Goal: Check status: Check status

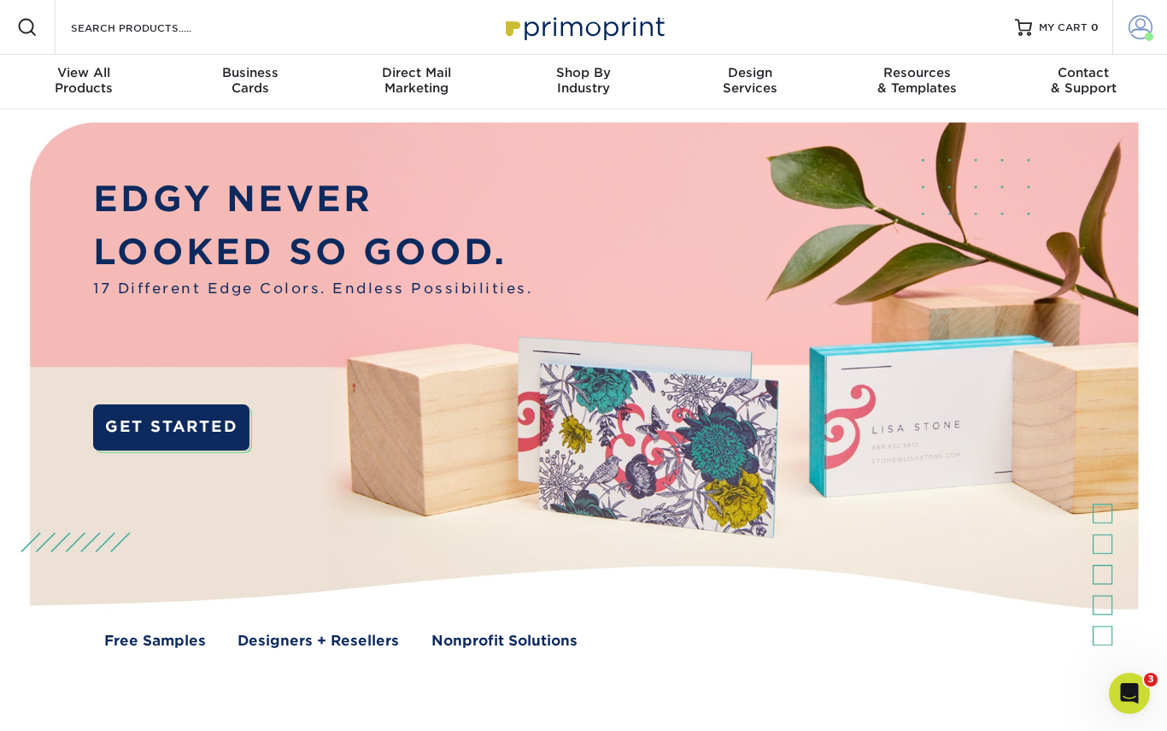
click at [1159, 31] on link "Account" at bounding box center [1140, 27] width 55 height 55
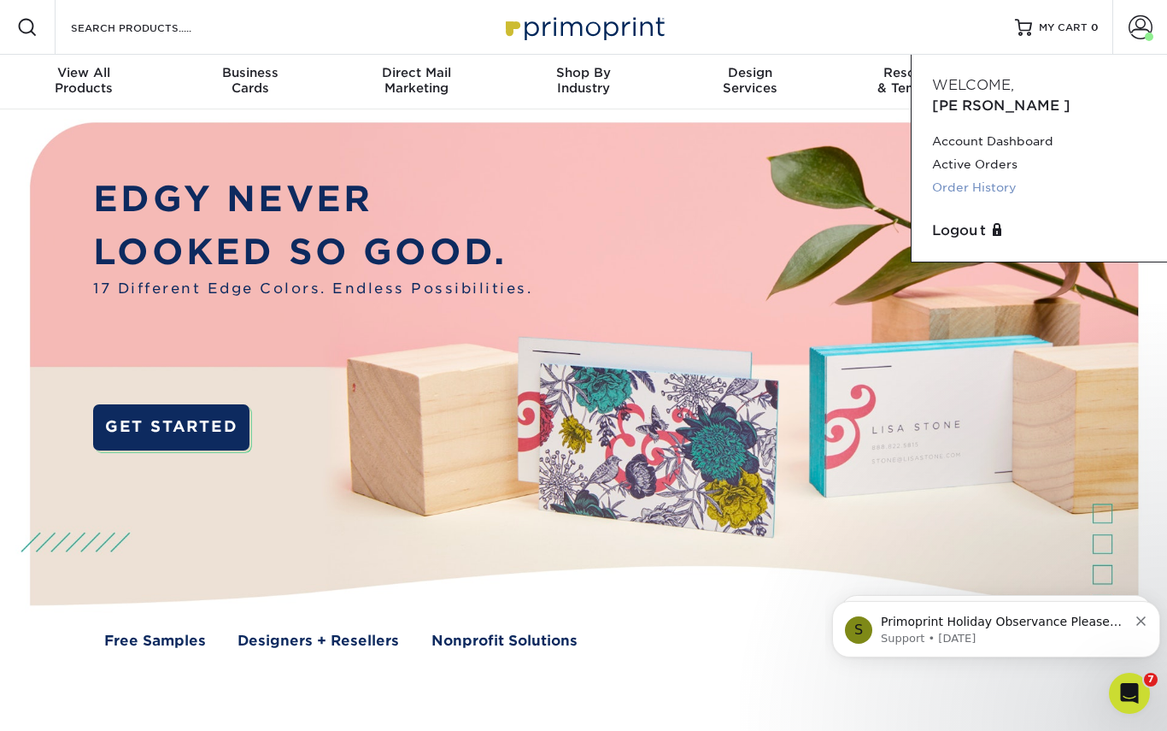
click at [981, 176] on link "Order History" at bounding box center [1039, 187] width 215 height 23
click at [995, 153] on link "Active Orders" at bounding box center [1039, 164] width 215 height 23
click at [979, 176] on link "Order History" at bounding box center [1039, 187] width 215 height 23
click at [999, 176] on link "Order History" at bounding box center [1039, 187] width 215 height 23
click at [1000, 176] on link "Order History" at bounding box center [1039, 187] width 215 height 23
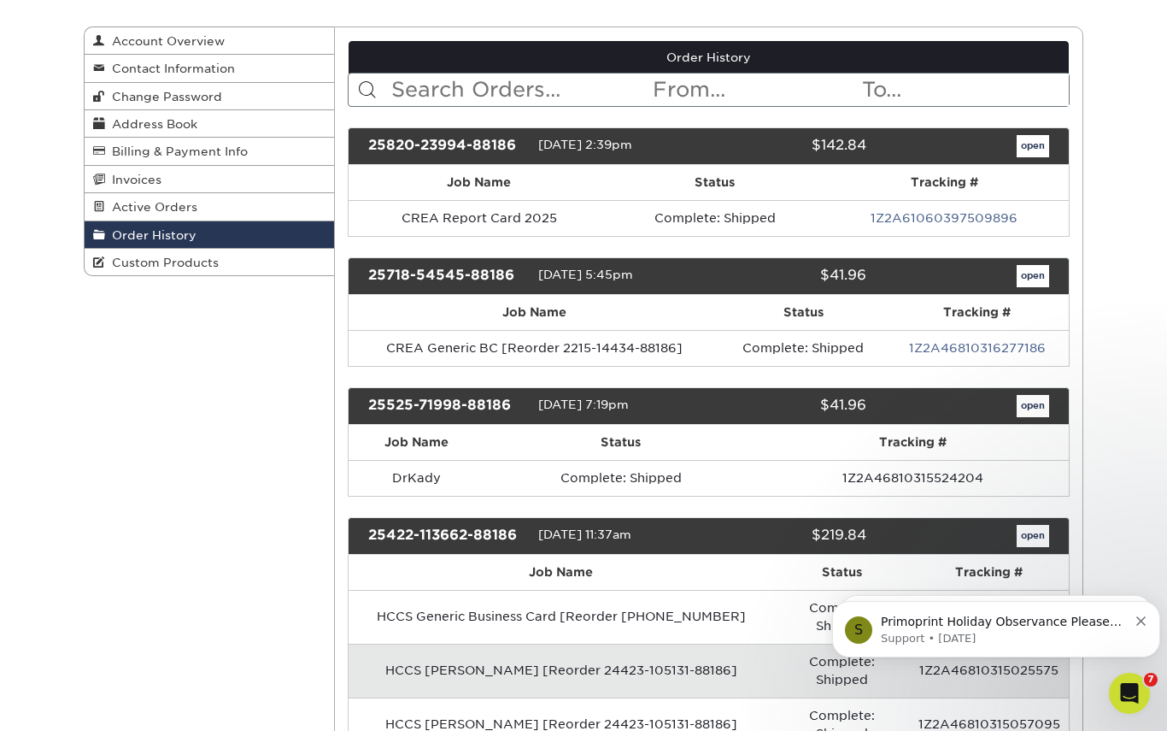
scroll to position [170, 0]
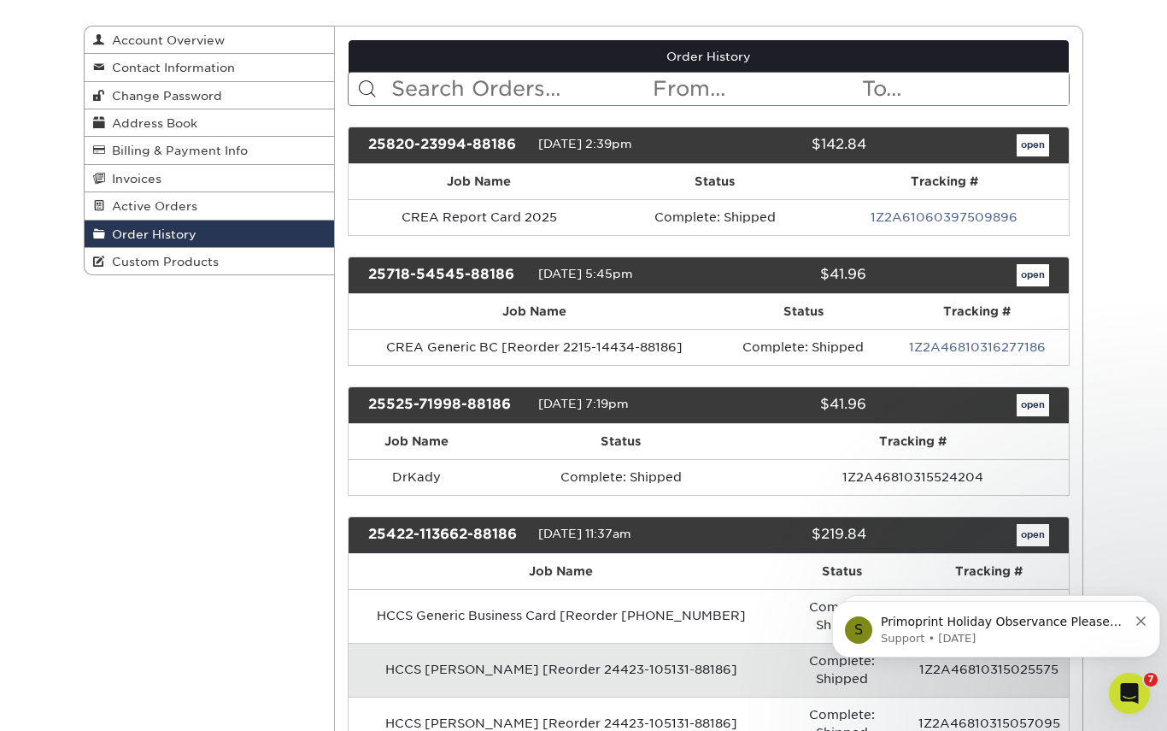
click at [1034, 408] on link "open" at bounding box center [1033, 405] width 32 height 22
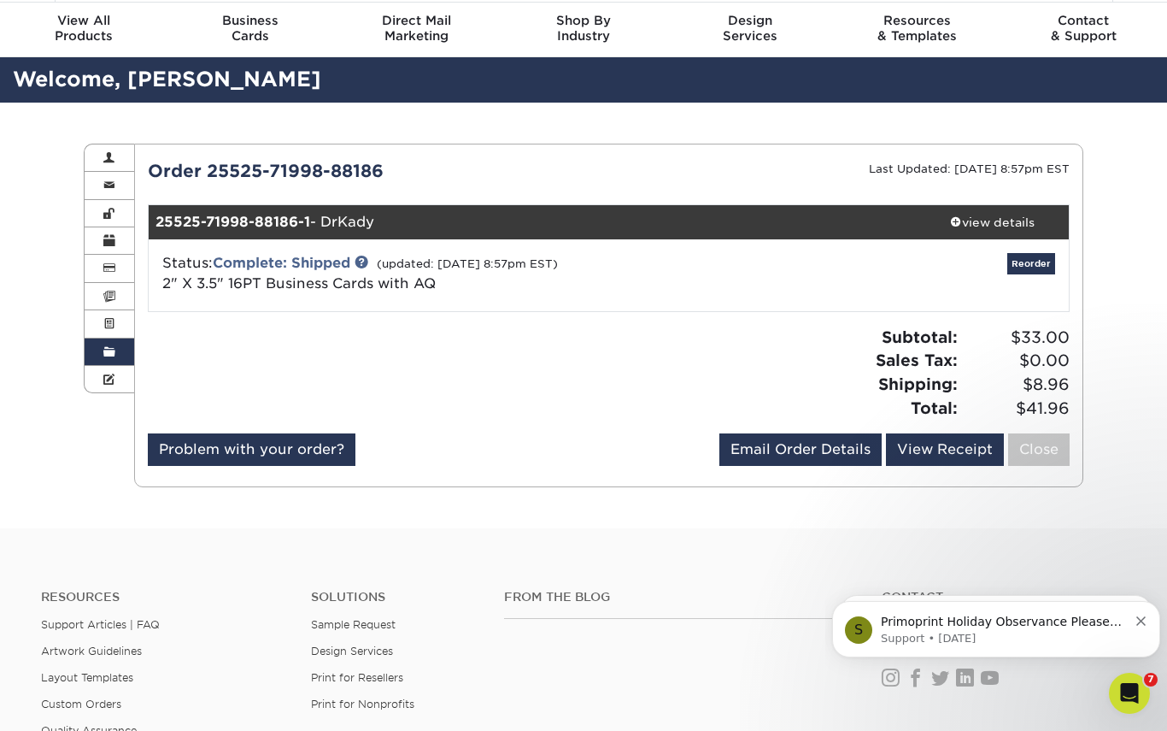
scroll to position [56, 0]
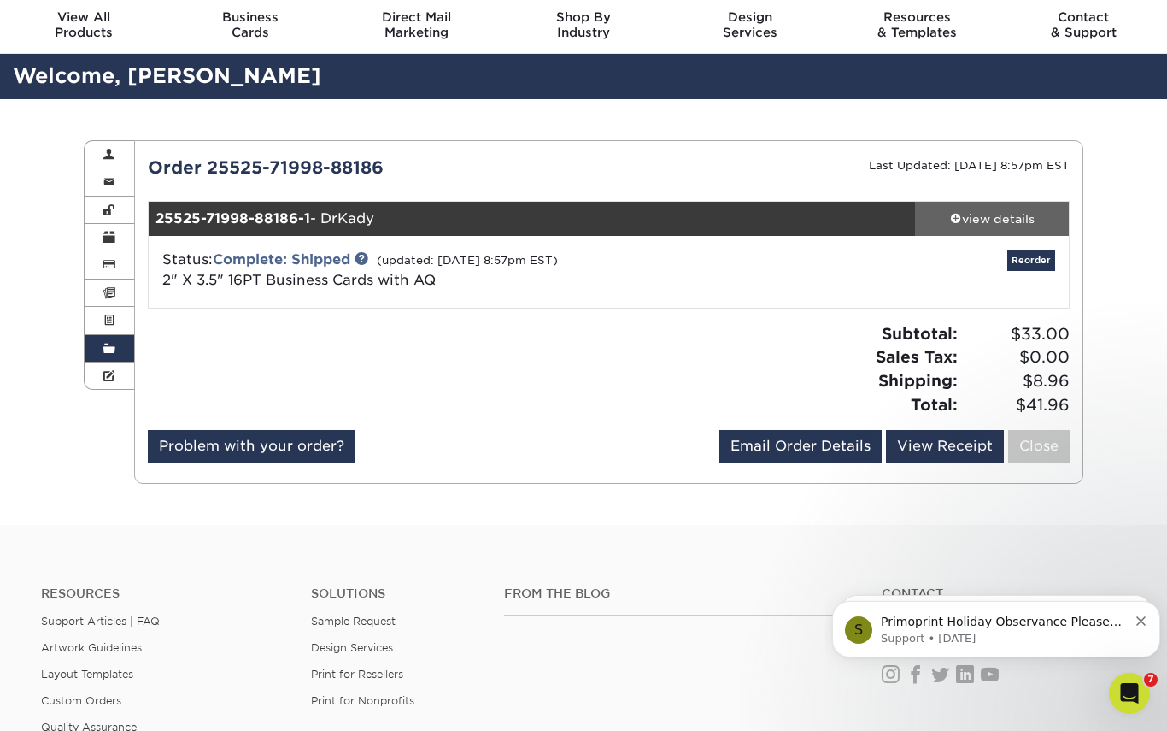
click at [992, 211] on div "view details" at bounding box center [992, 218] width 154 height 17
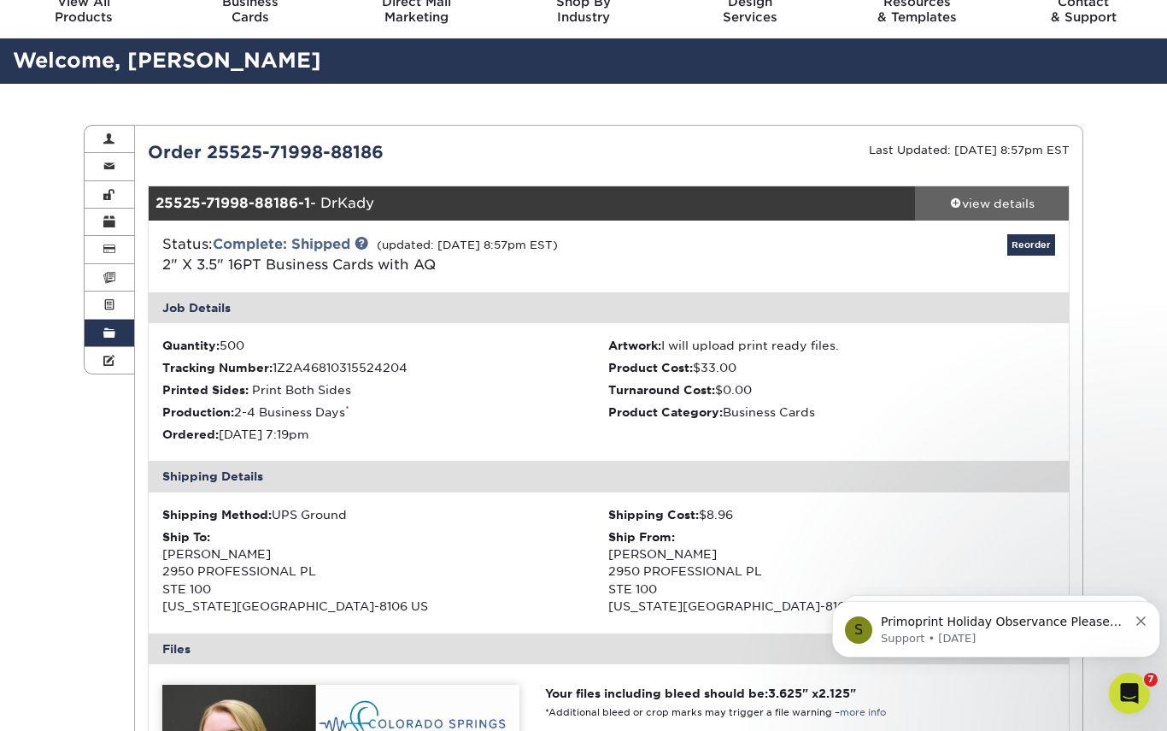
scroll to position [0, 0]
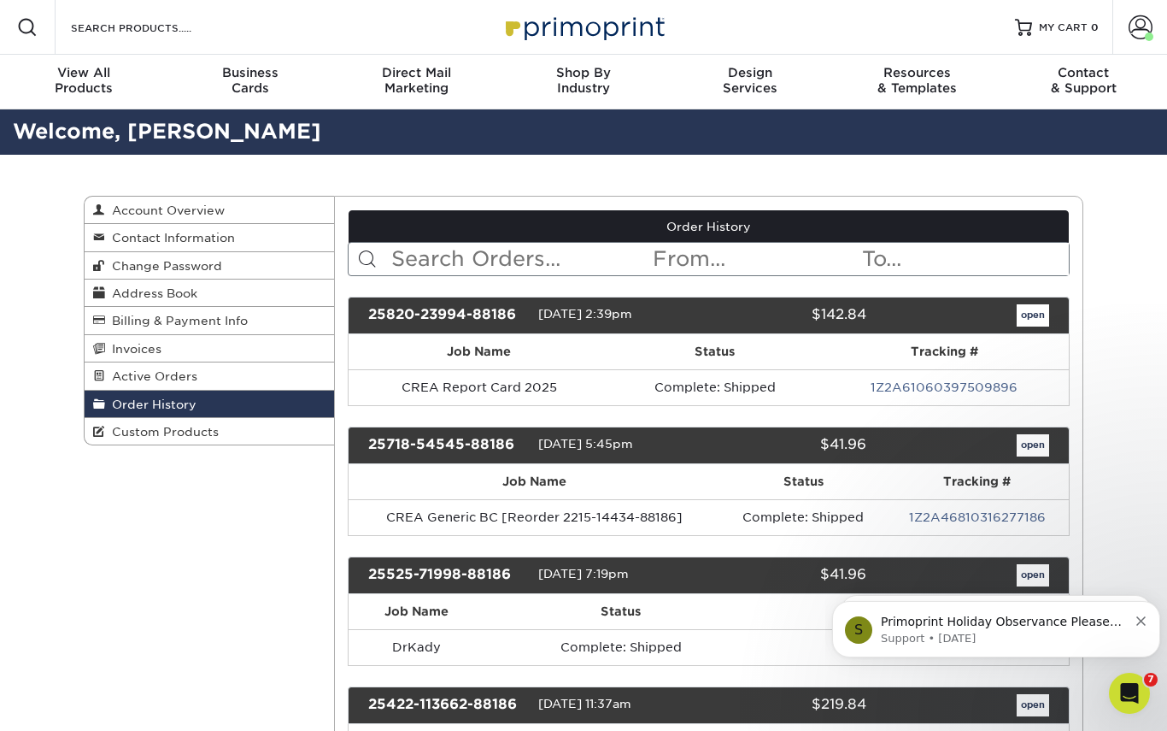
click at [515, 257] on input "text" at bounding box center [521, 259] width 262 height 32
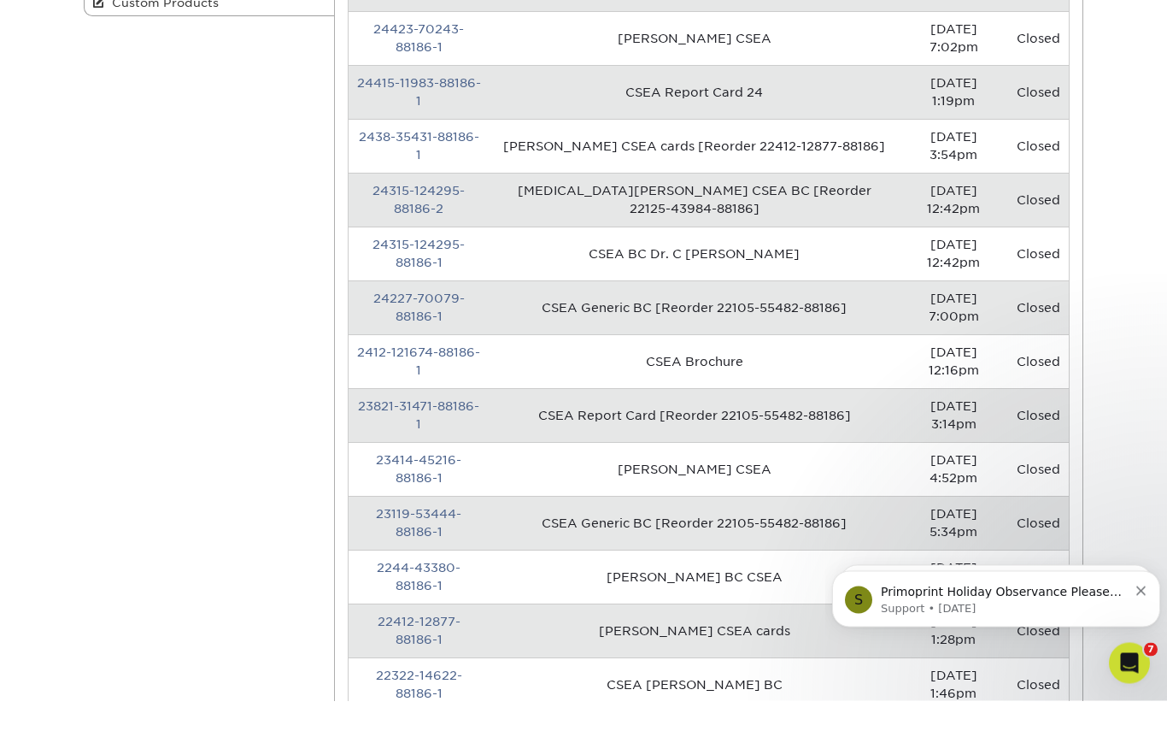
scroll to position [436, 0]
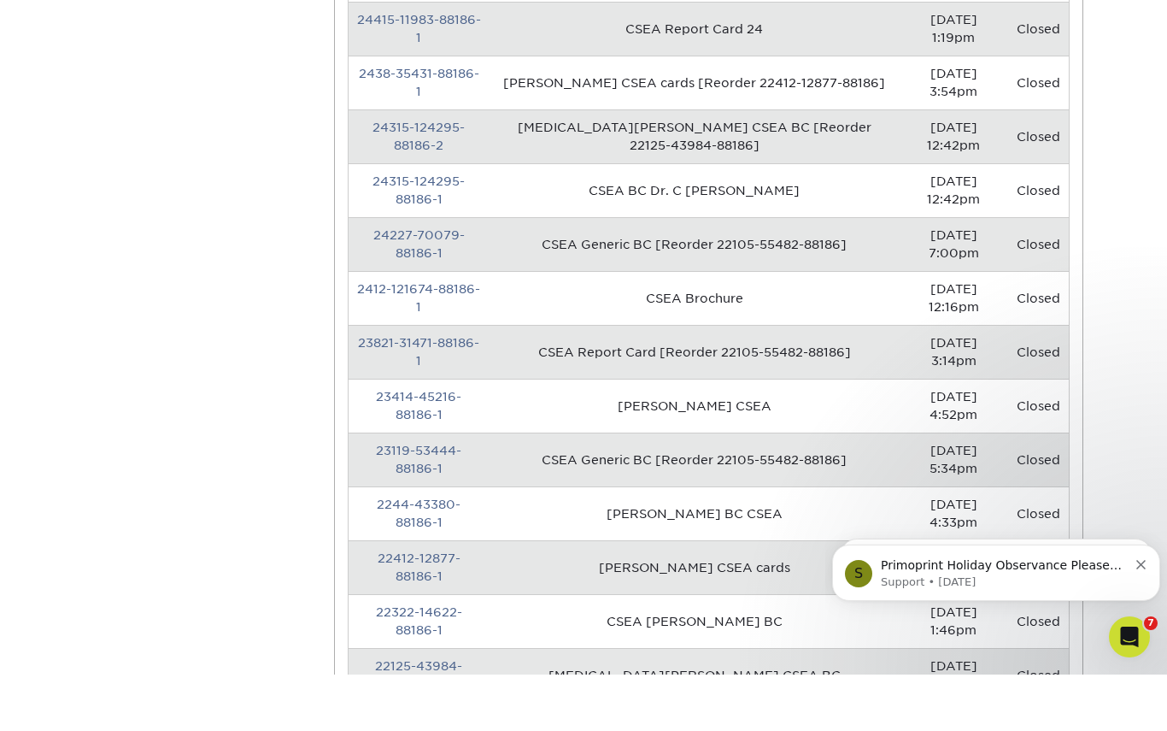
type input "CSEA"
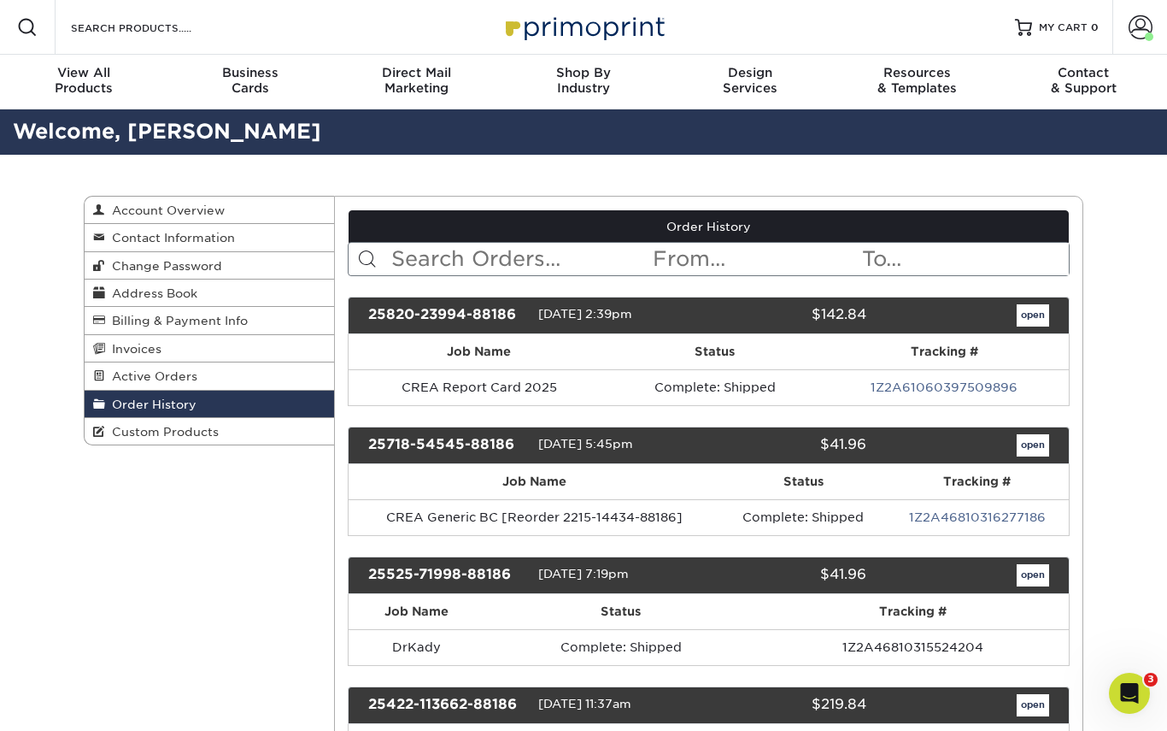
click at [543, 272] on input "text" at bounding box center [521, 259] width 262 height 32
type input "Iliff"
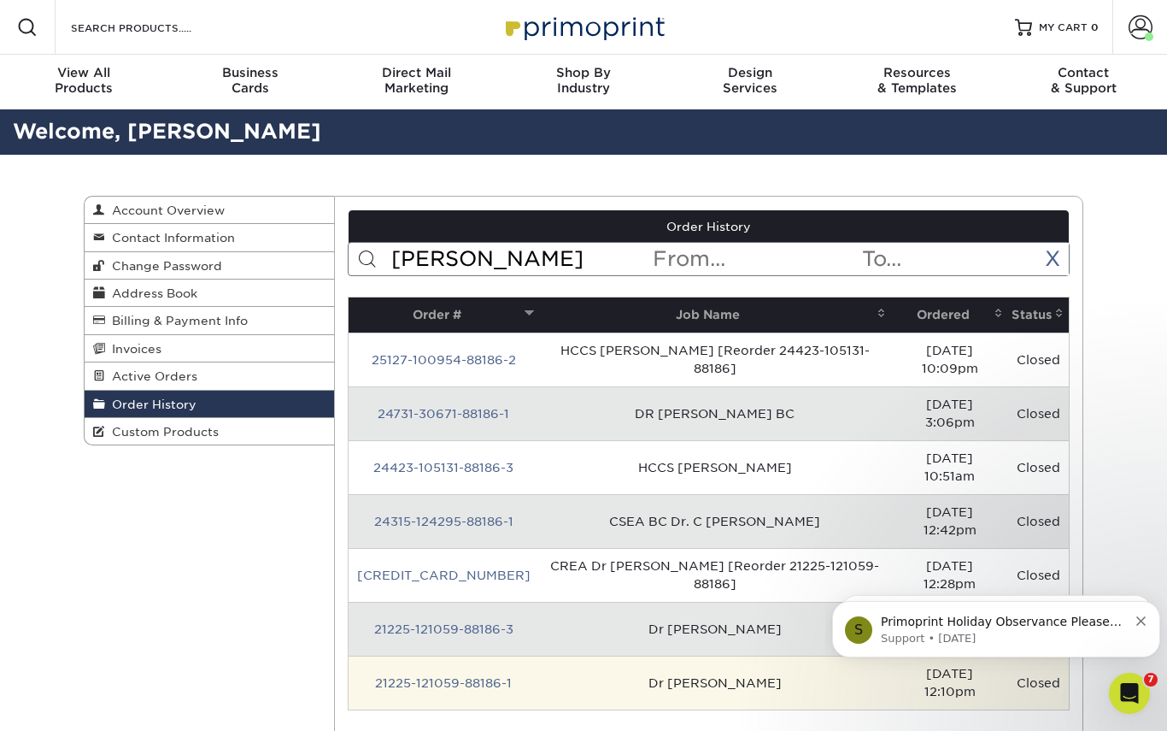
click at [687, 656] on td "Dr M Iliff BC" at bounding box center [715, 683] width 353 height 54
click at [448, 676] on link "21225-121059-88186-1" at bounding box center [443, 683] width 137 height 14
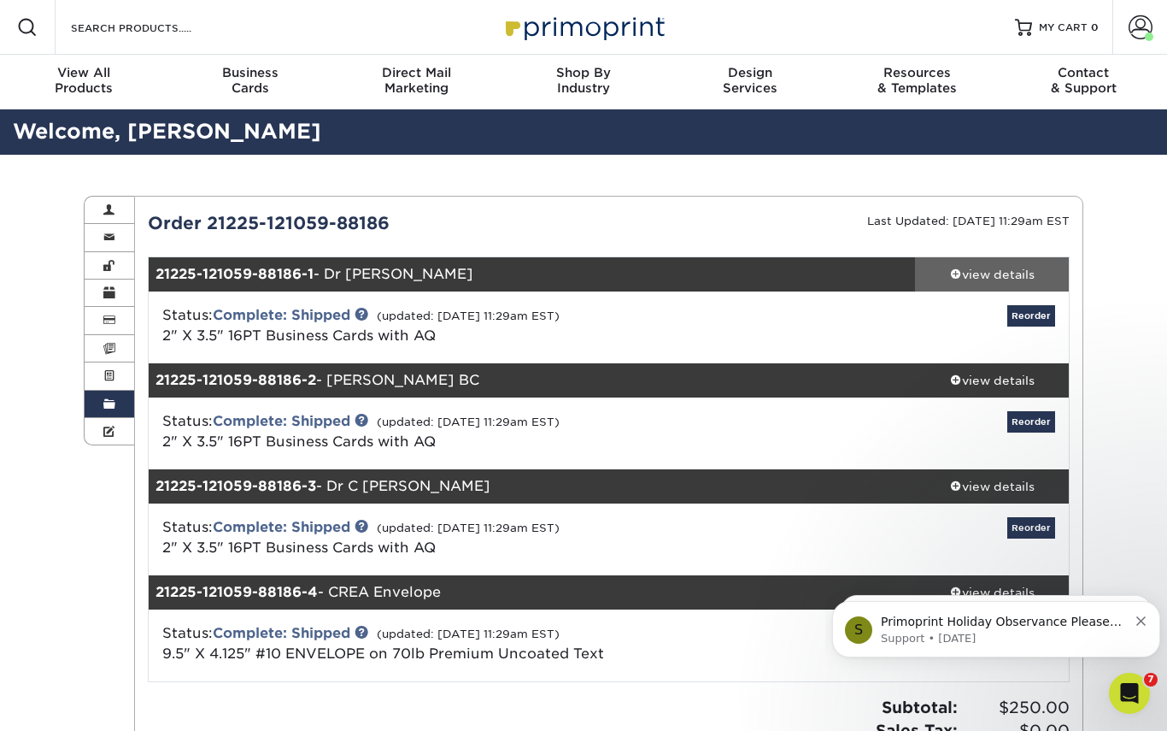
click at [990, 278] on div "view details" at bounding box center [992, 274] width 154 height 17
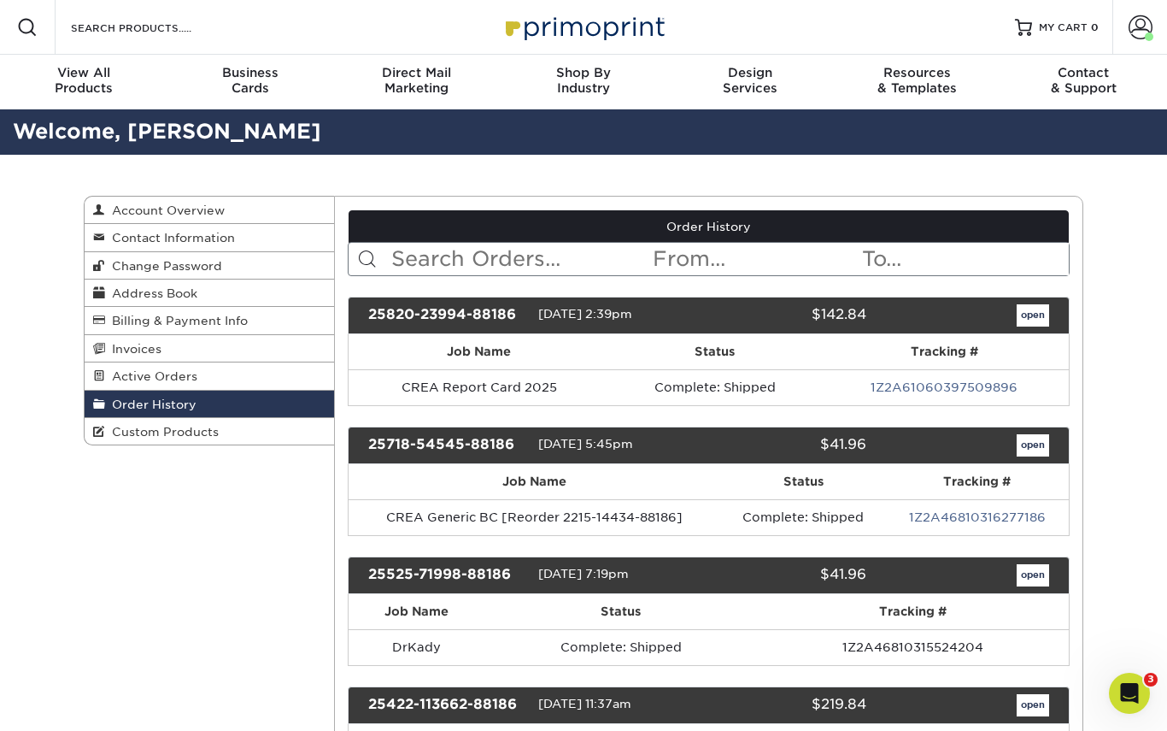
click at [526, 263] on input "text" at bounding box center [521, 259] width 262 height 32
type input "[PERSON_NAME]"
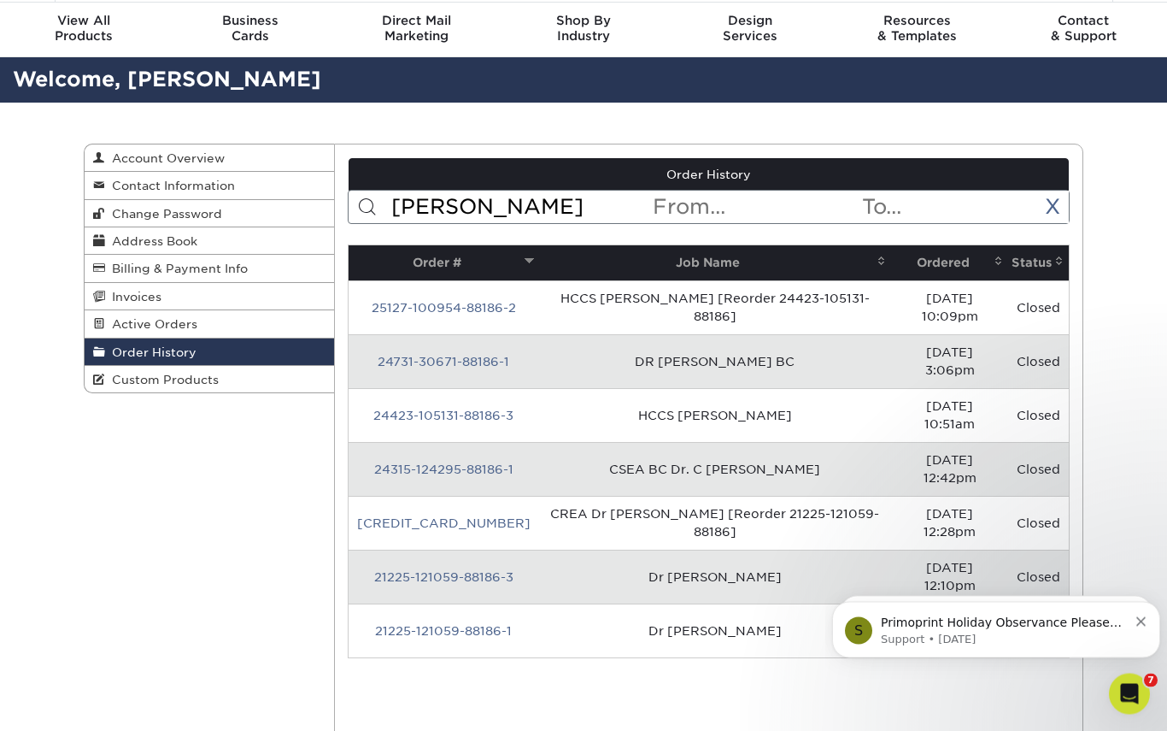
scroll to position [50, 0]
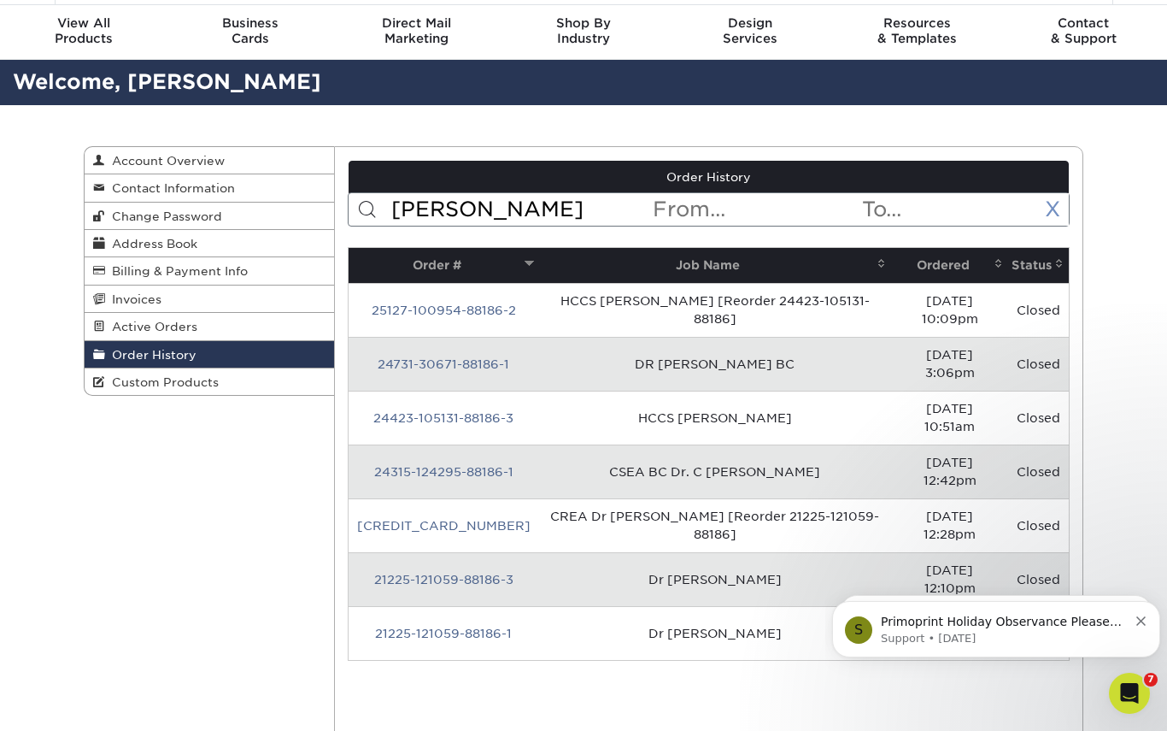
click at [1052, 221] on link "X" at bounding box center [1052, 209] width 15 height 25
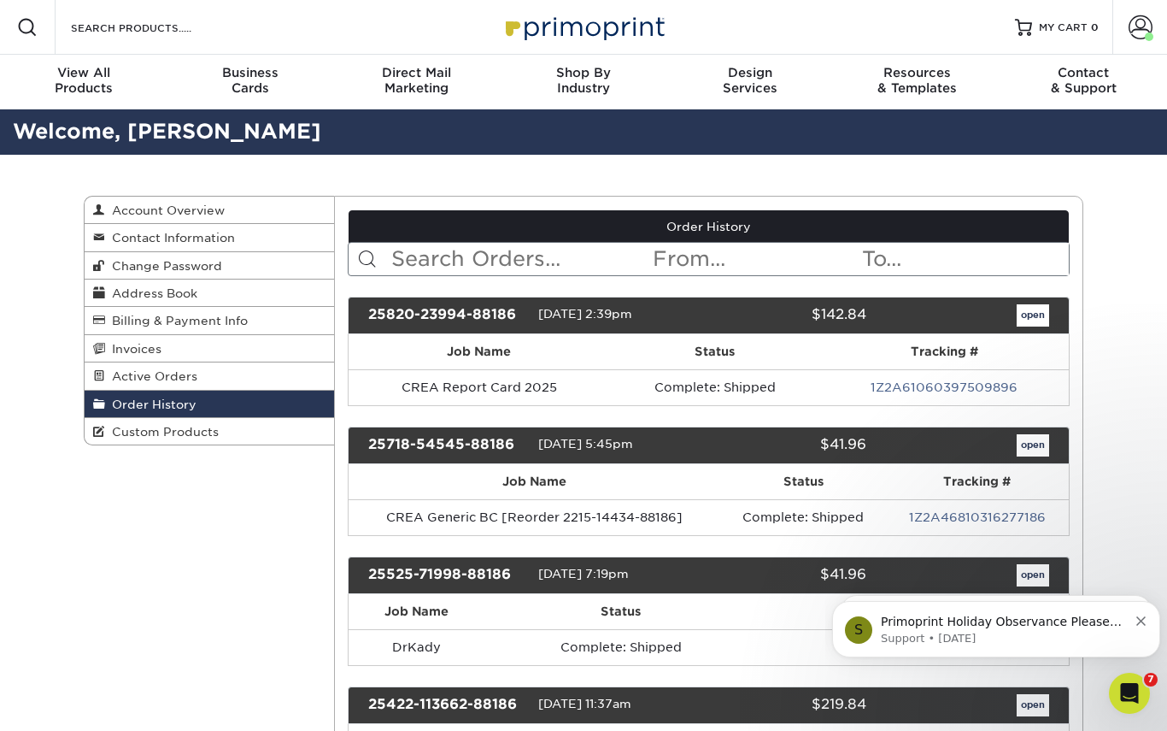
click at [537, 268] on input "text" at bounding box center [521, 259] width 262 height 32
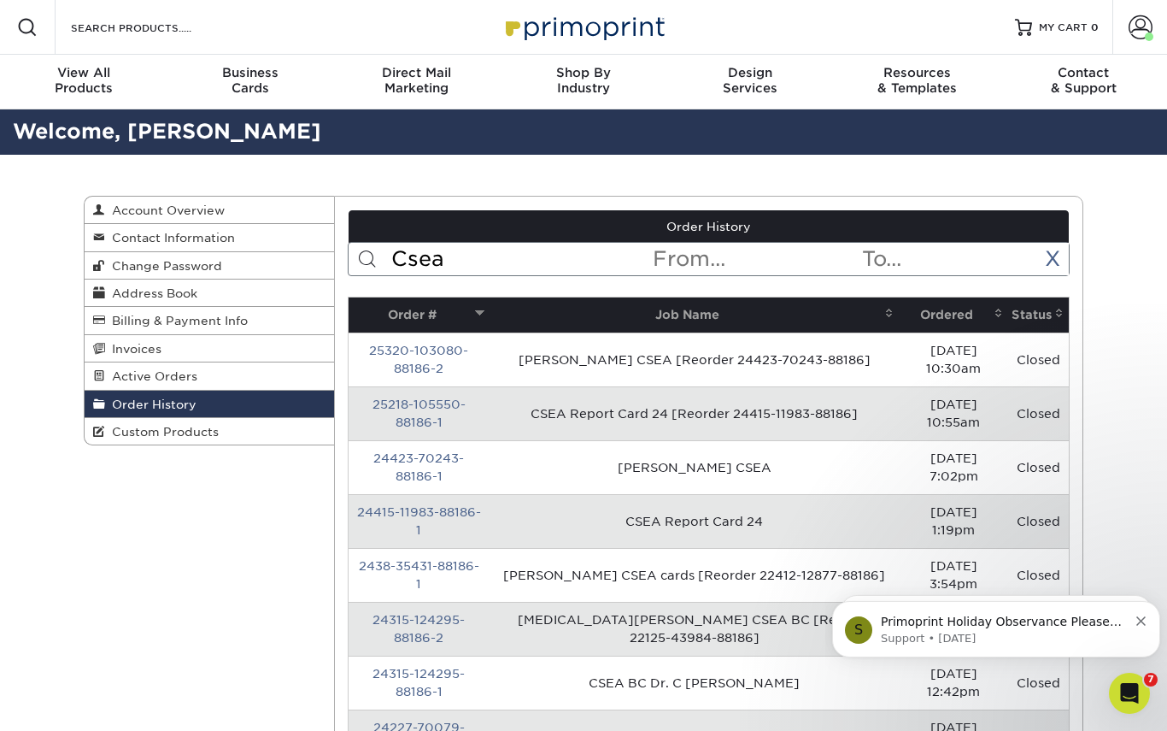
click at [563, 273] on input "Csea" at bounding box center [521, 259] width 262 height 32
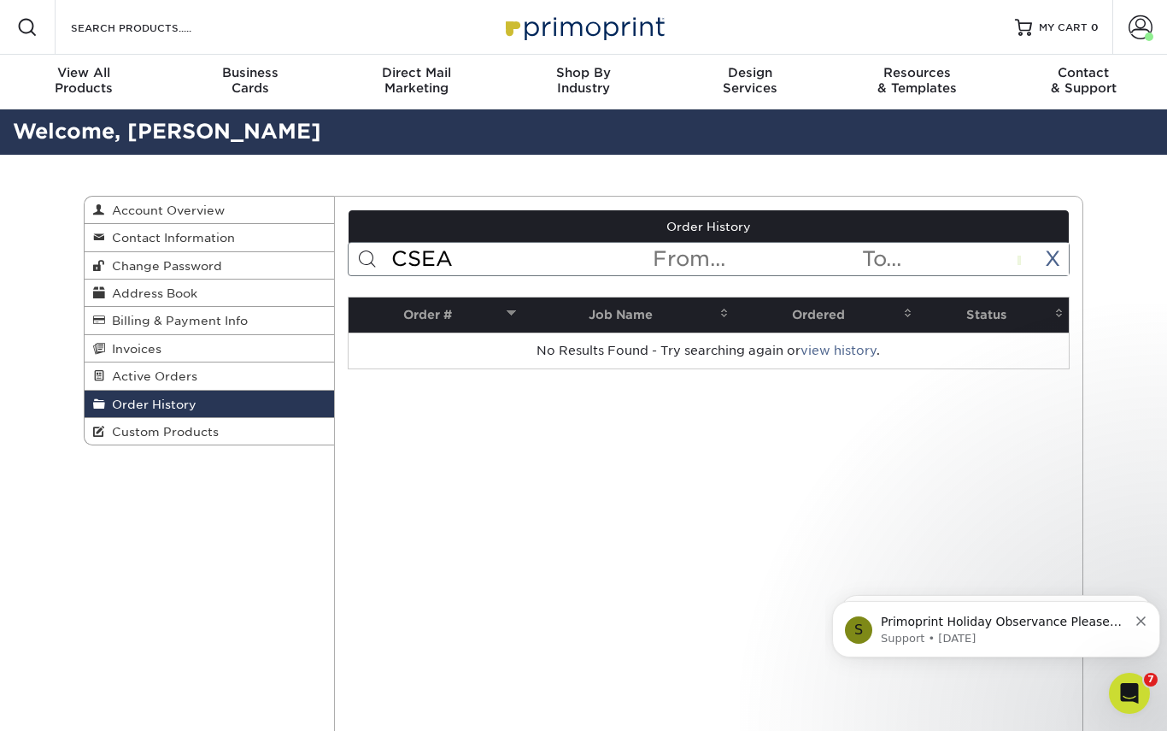
type input "CSEA"
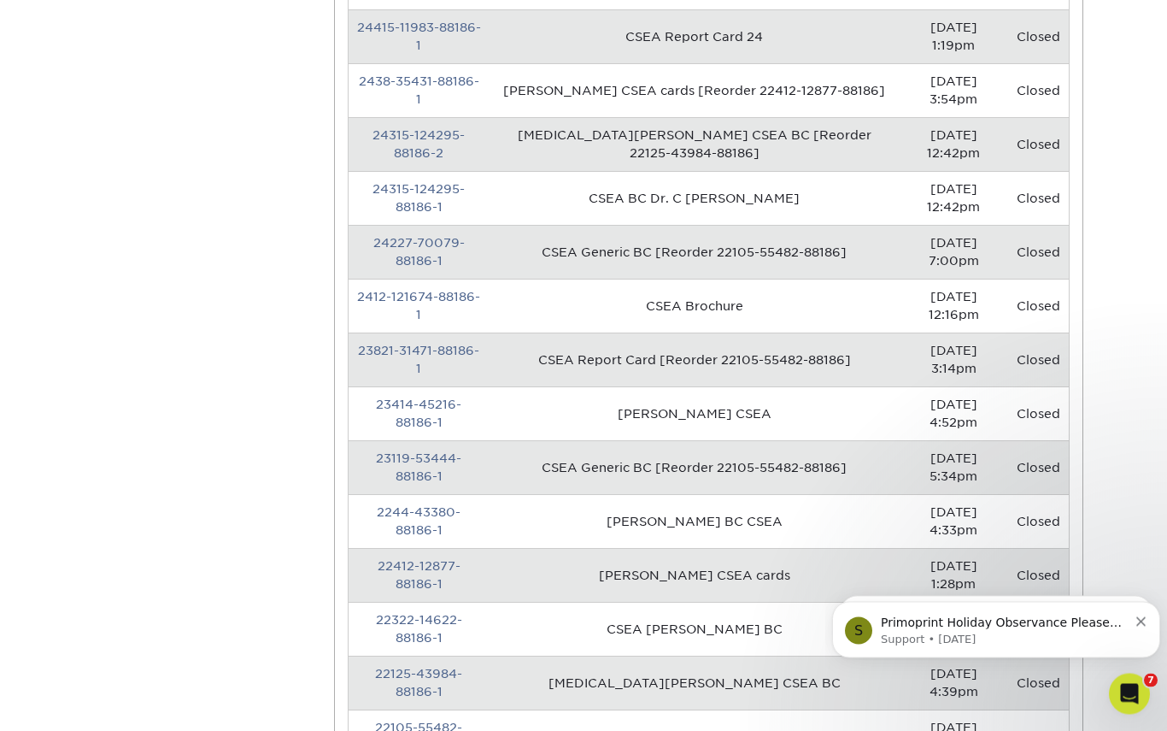
scroll to position [484, 0]
click at [458, 560] on link "22412-12877-88186-1" at bounding box center [419, 576] width 83 height 32
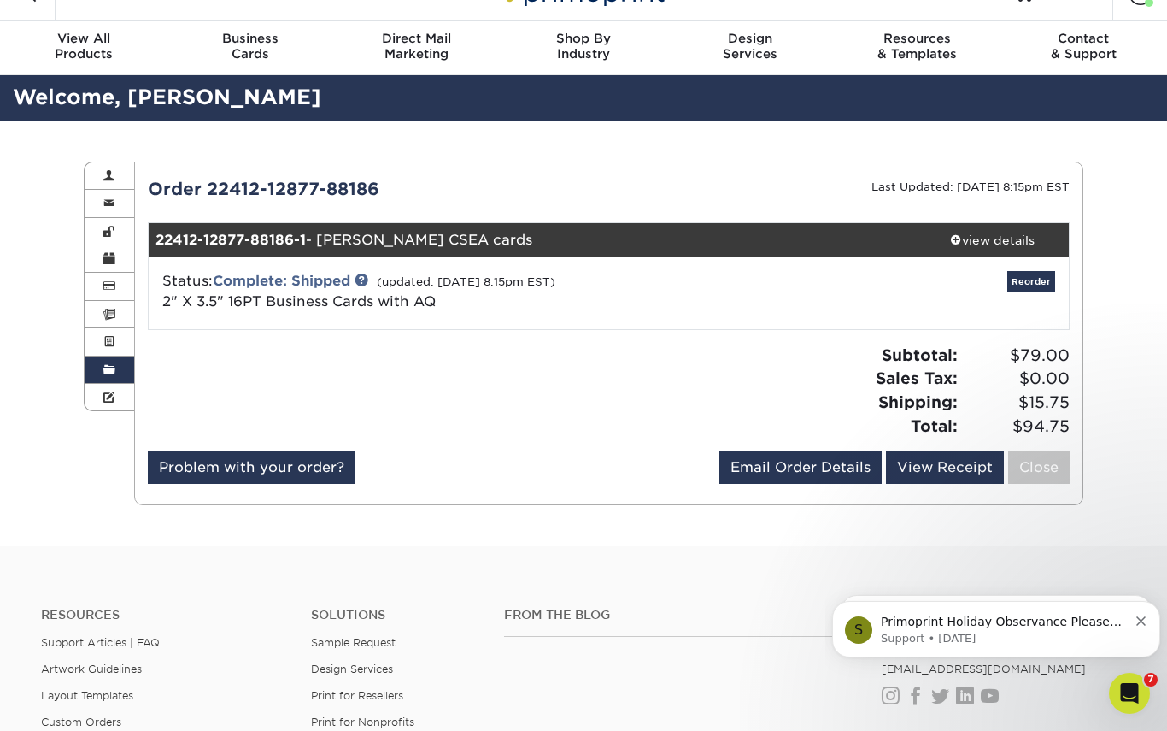
scroll to position [40, 0]
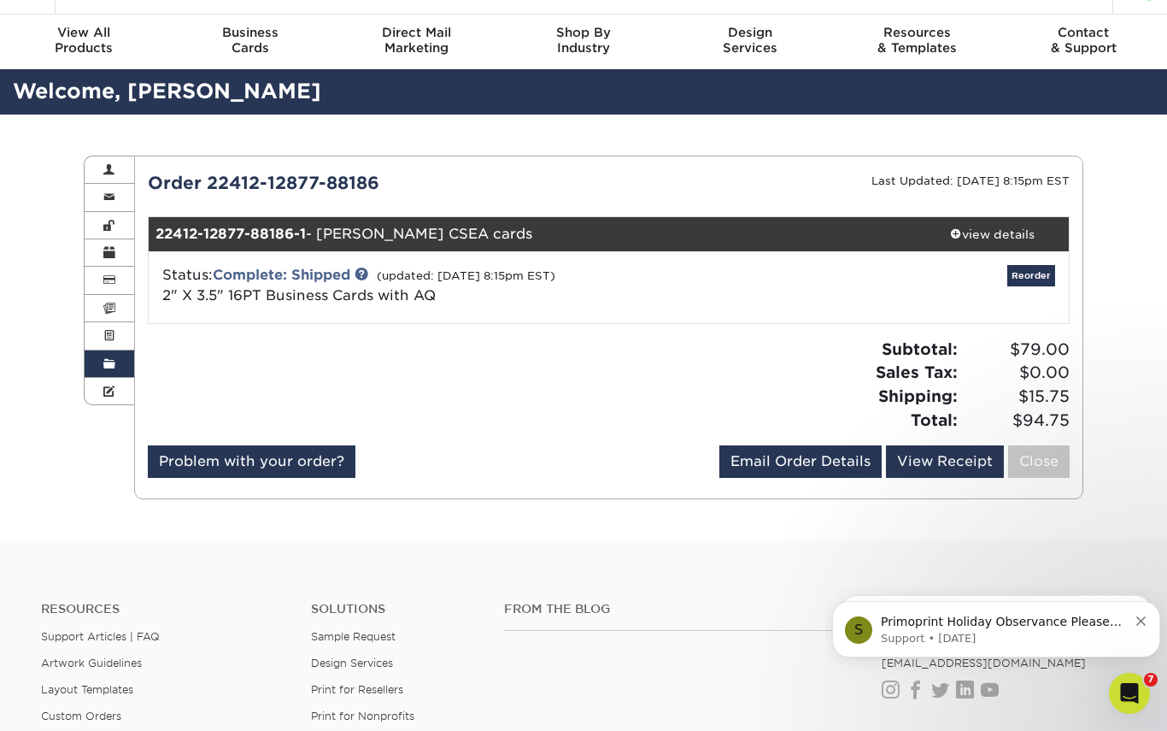
click at [104, 366] on span at bounding box center [109, 364] width 12 height 14
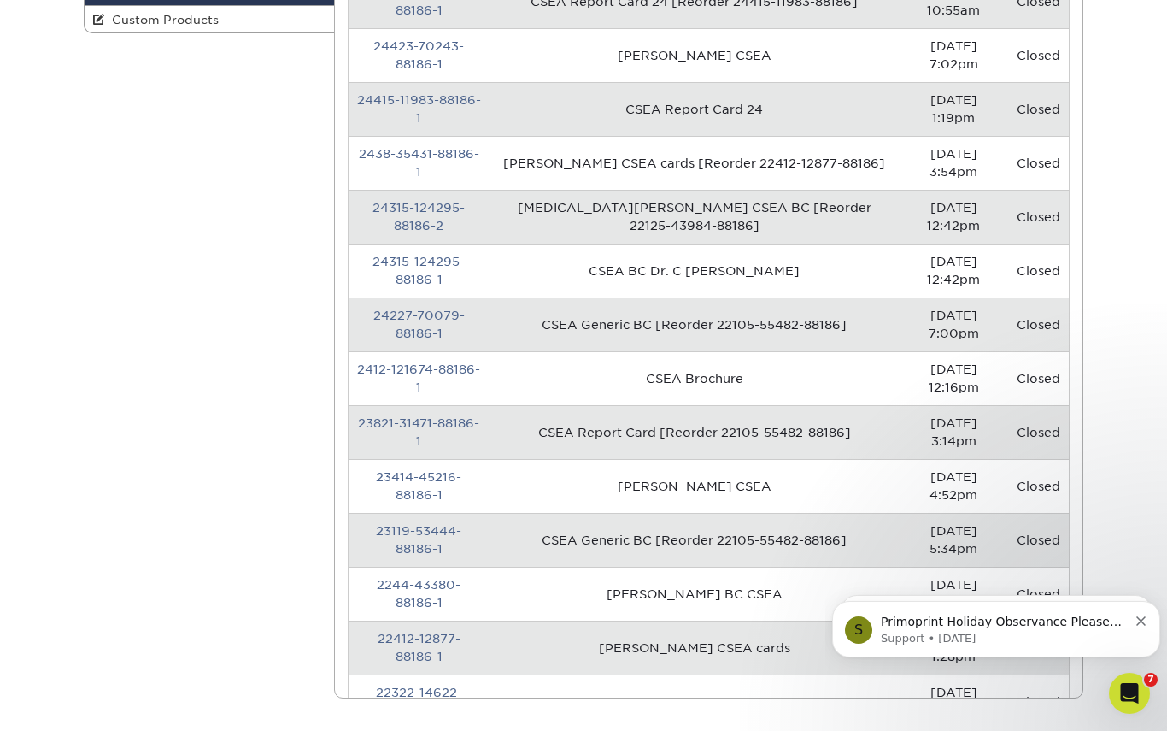
scroll to position [413, 0]
click at [462, 523] on link "23119-53444-88186-1" at bounding box center [418, 539] width 85 height 32
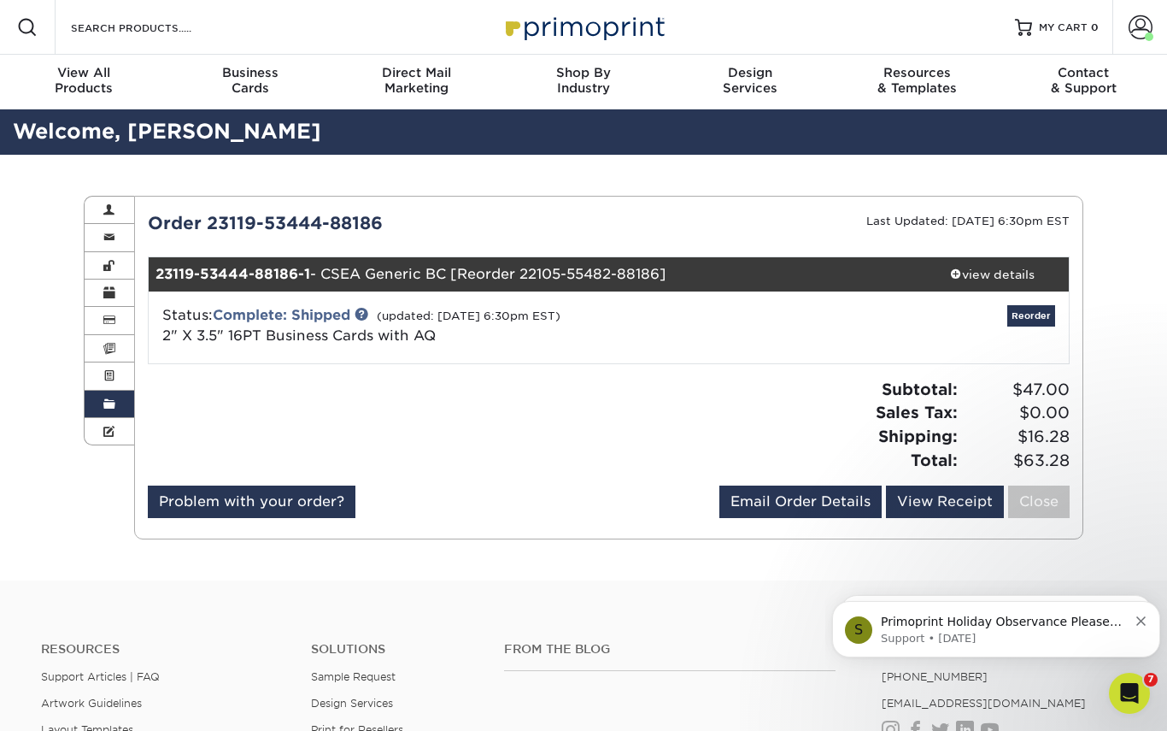
click at [104, 392] on link "Order History" at bounding box center [110, 404] width 50 height 27
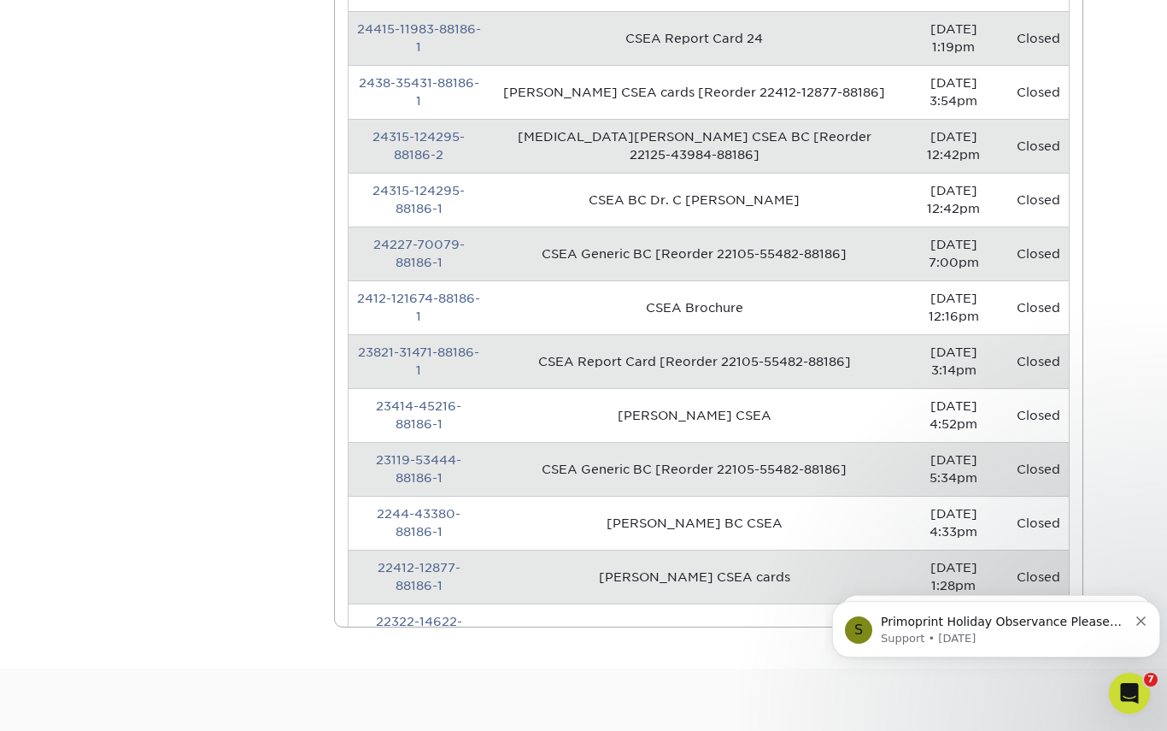
scroll to position [485, 0]
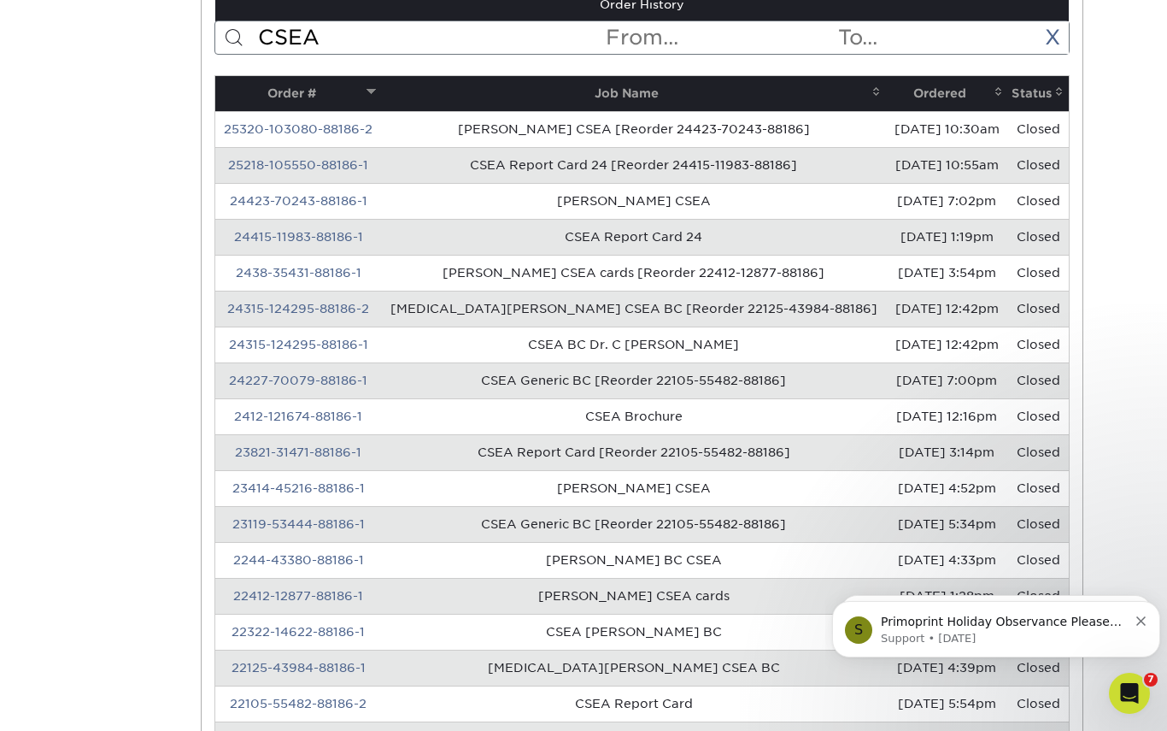
scroll to position [0, 0]
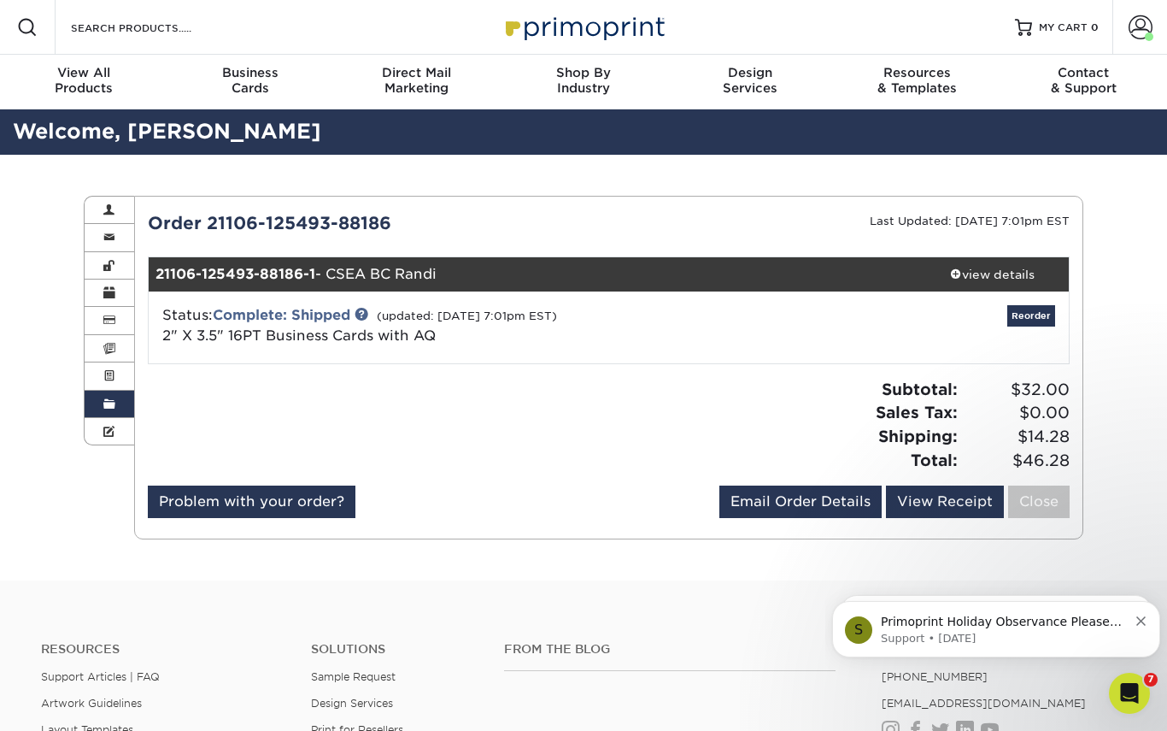
click at [97, 404] on link "Order History" at bounding box center [110, 404] width 50 height 27
